Goal: Answer question/provide support

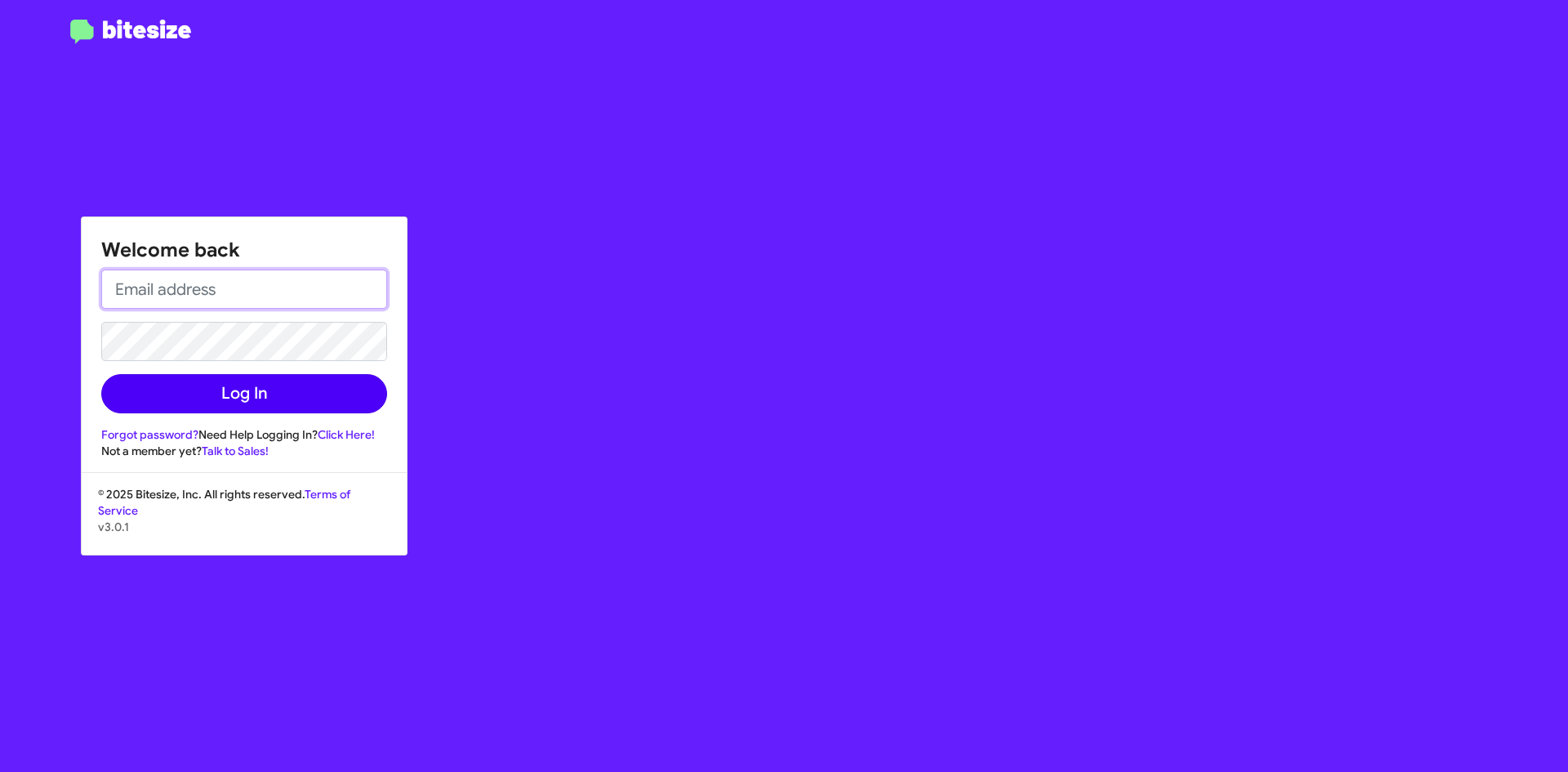
type input "[EMAIL_ADDRESS][PERSON_NAME][DOMAIN_NAME]"
click at [228, 398] on button "Log In" at bounding box center [245, 394] width 286 height 39
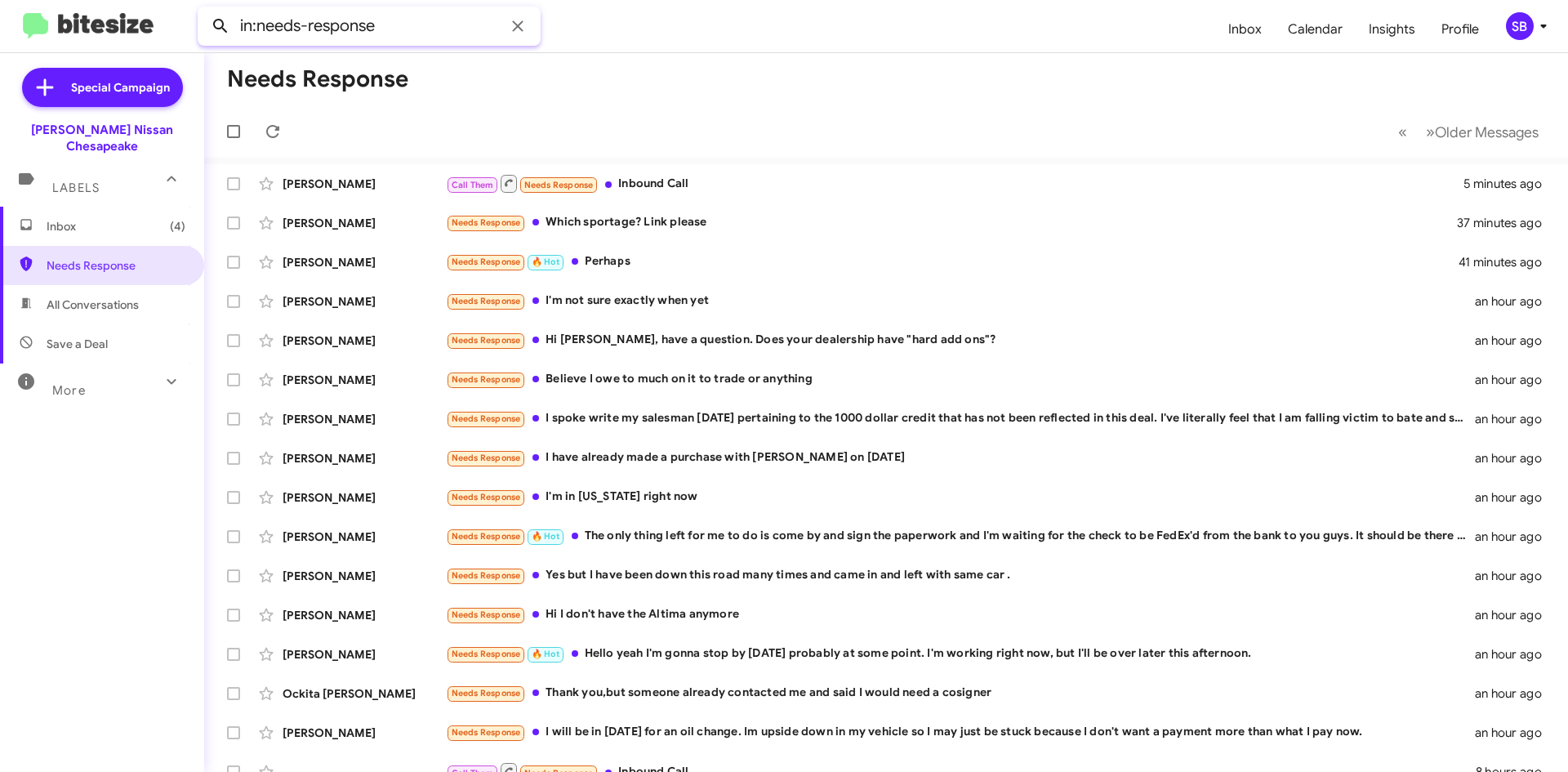
drag, startPoint x: 399, startPoint y: 29, endPoint x: 206, endPoint y: 30, distance: 193.0
click at [206, 30] on div "in:needs-response" at bounding box center [368, 26] width 343 height 39
click at [204, 10] on button at bounding box center [220, 26] width 33 height 33
type input "7576209908"
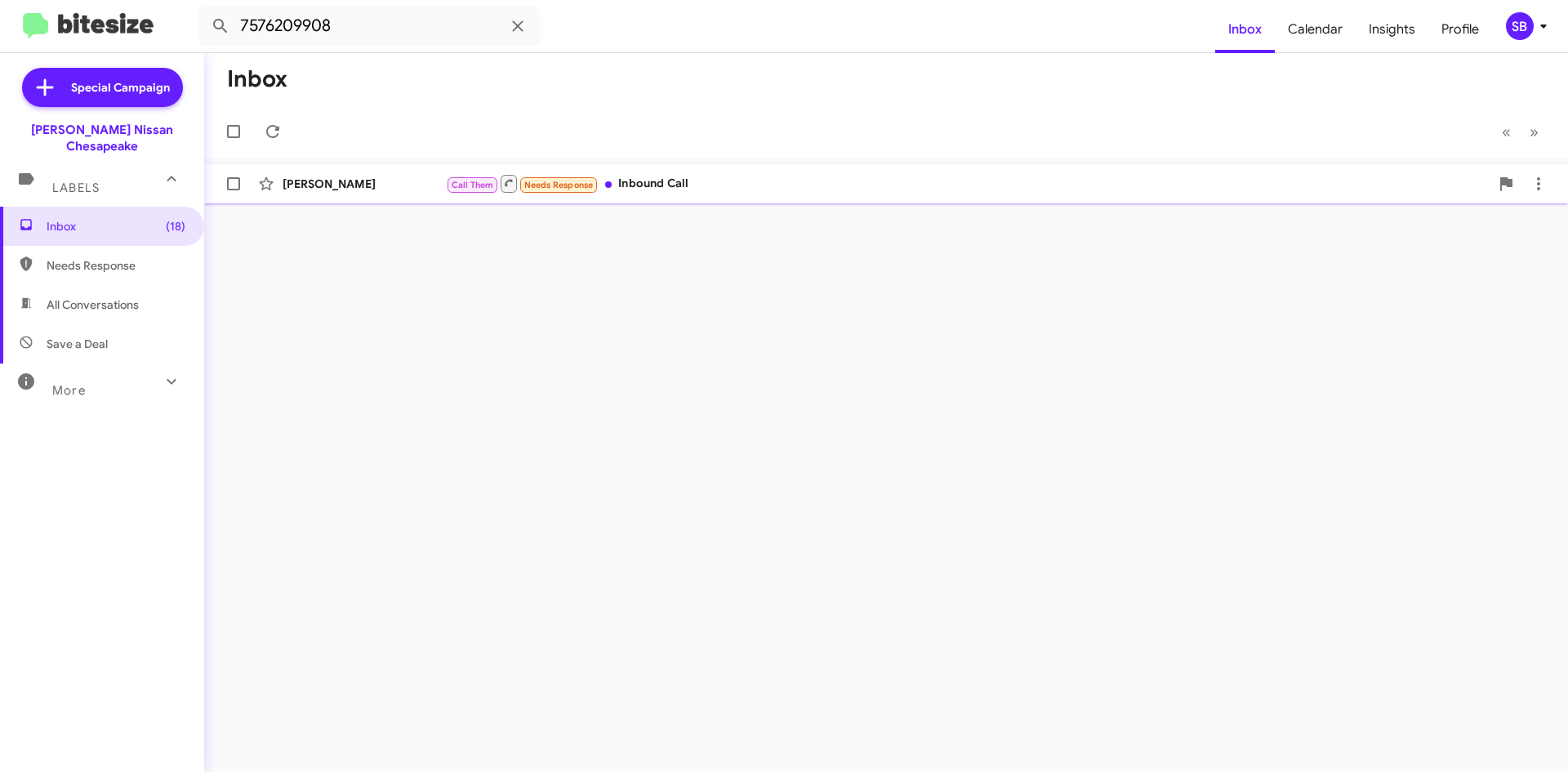
click at [845, 167] on span "[PERSON_NAME] Call Them Needs Response Inbound Call 5 minutes ago" at bounding box center [886, 184] width 1364 height 39
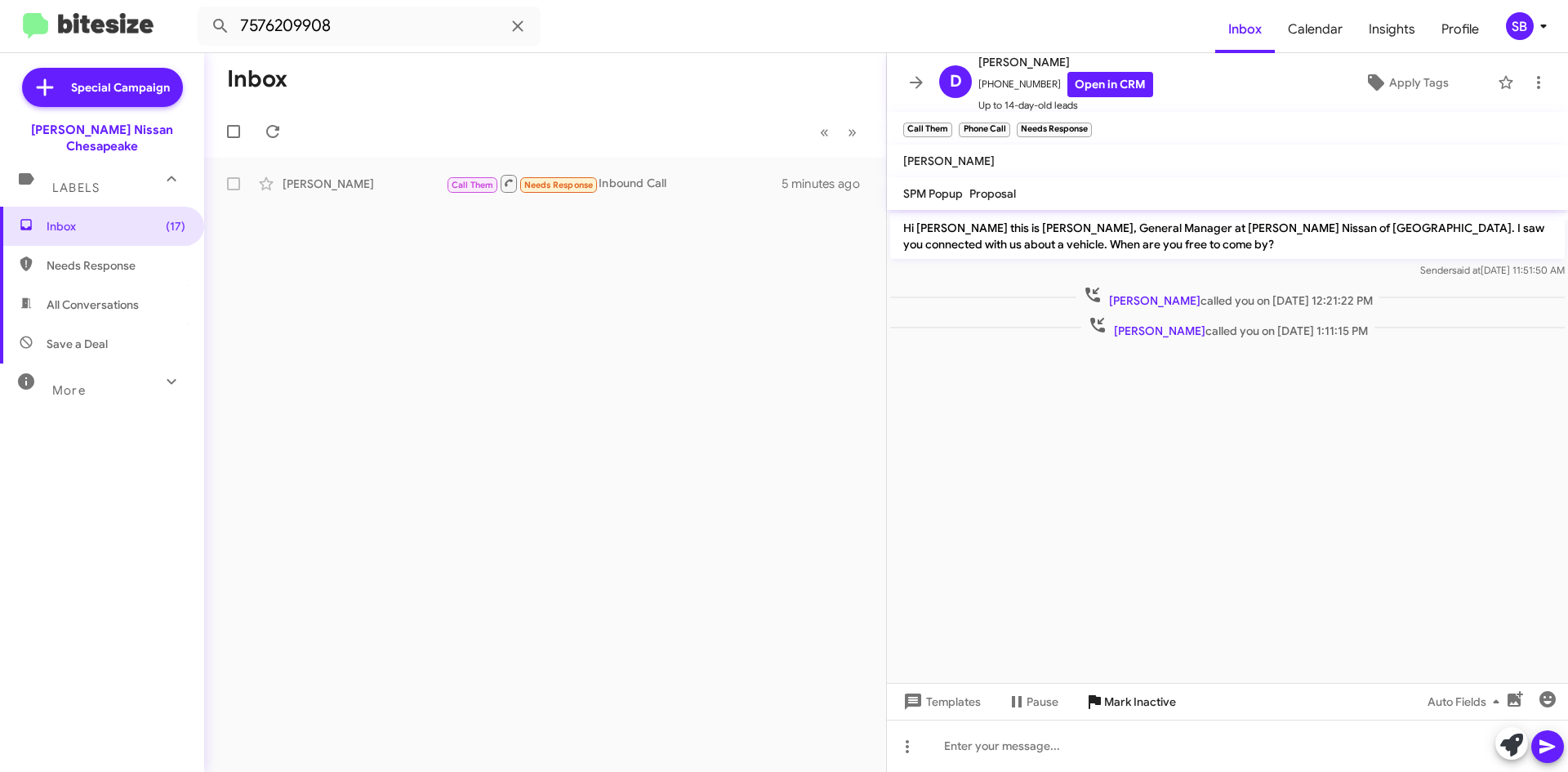
click at [1162, 704] on span "Mark Inactive" at bounding box center [1140, 701] width 72 height 30
